Goal: Transaction & Acquisition: Purchase product/service

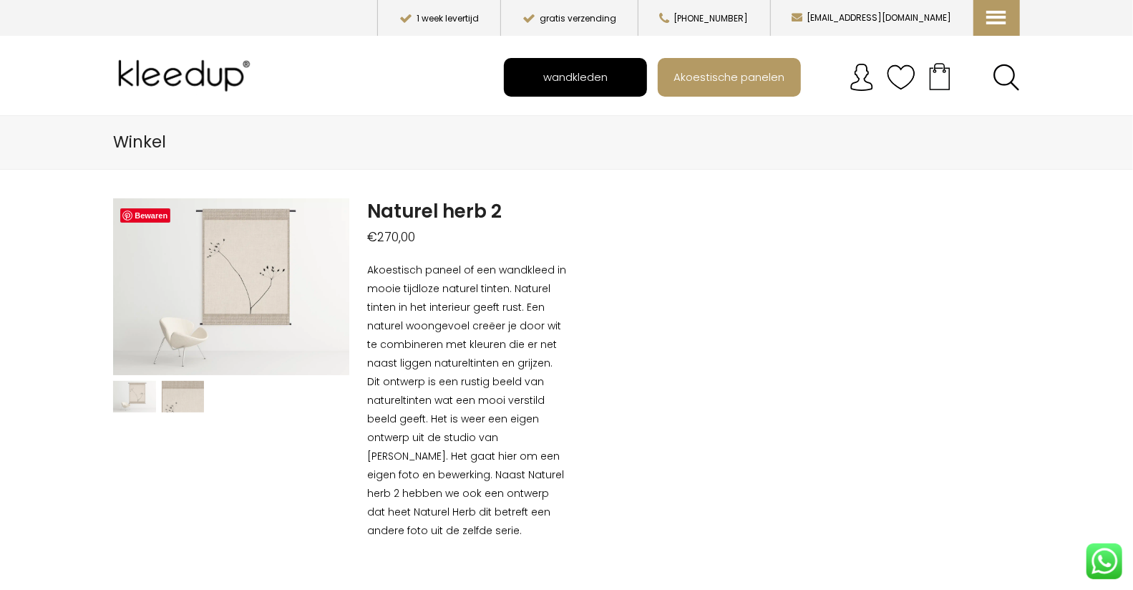
click at [566, 73] on span "wandkleden" at bounding box center [575, 76] width 80 height 27
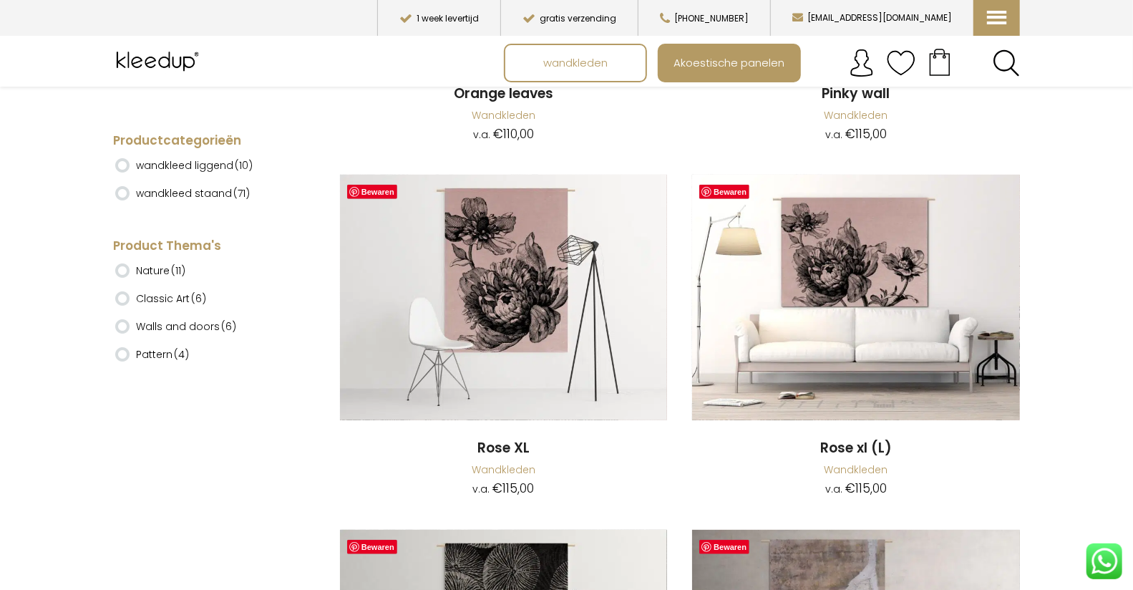
scroll to position [10564, 0]
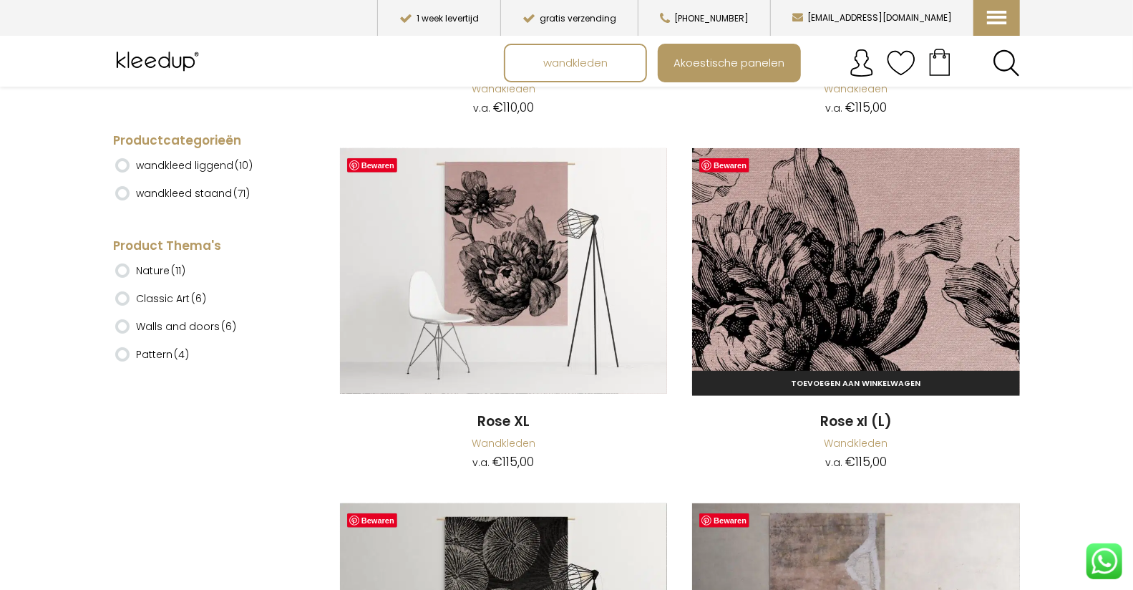
click at [940, 307] on img at bounding box center [855, 270] width 327 height 245
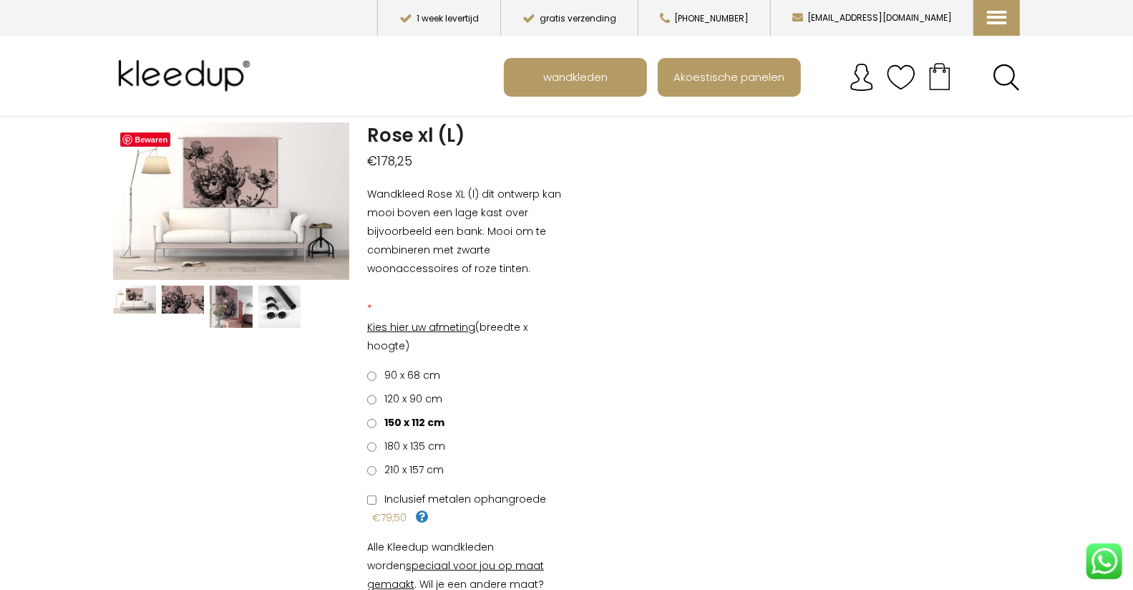
scroll to position [81, 0]
